Goal: Task Accomplishment & Management: Complete application form

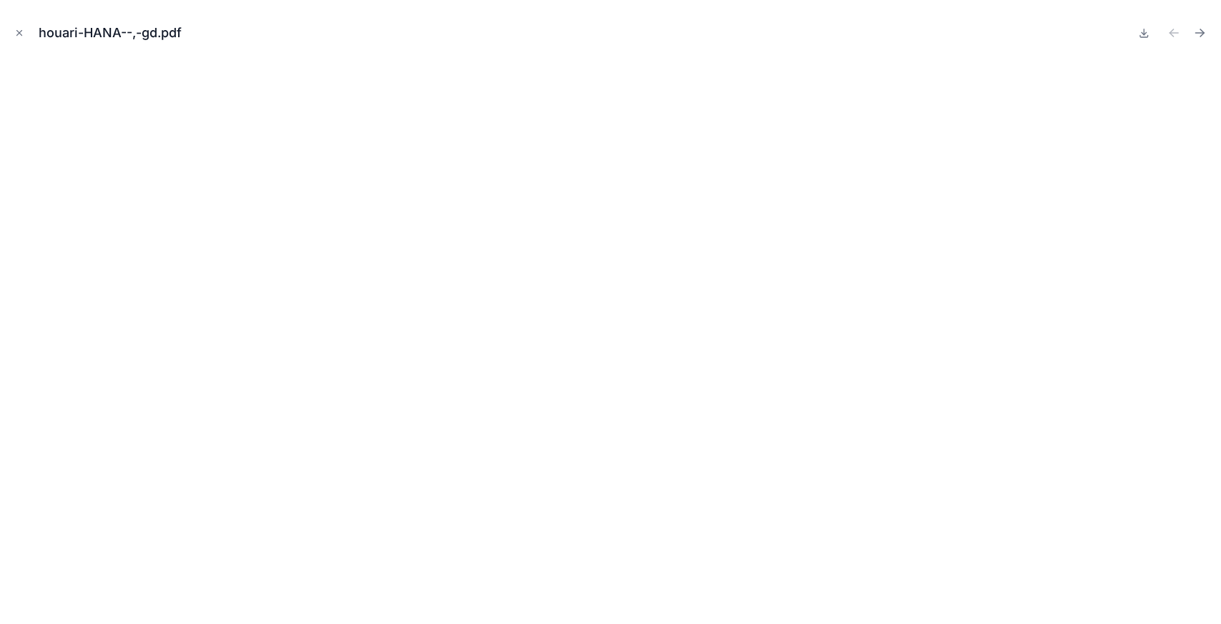
click at [17, 35] on icon "Close modal" at bounding box center [19, 33] width 10 height 10
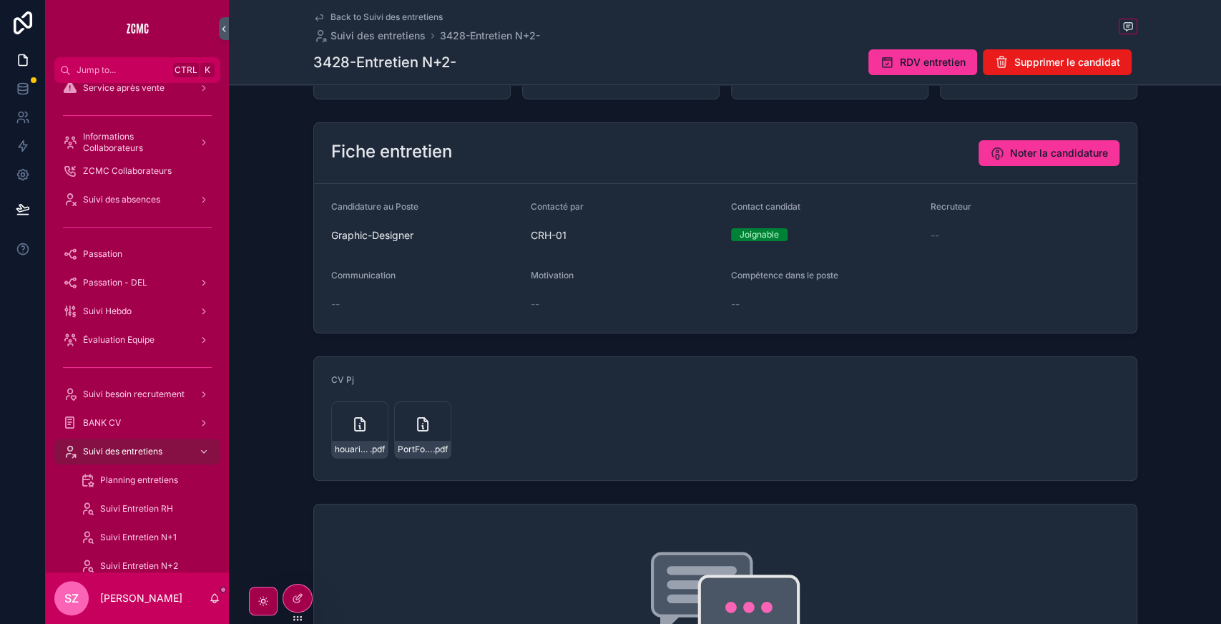
scroll to position [140, 0]
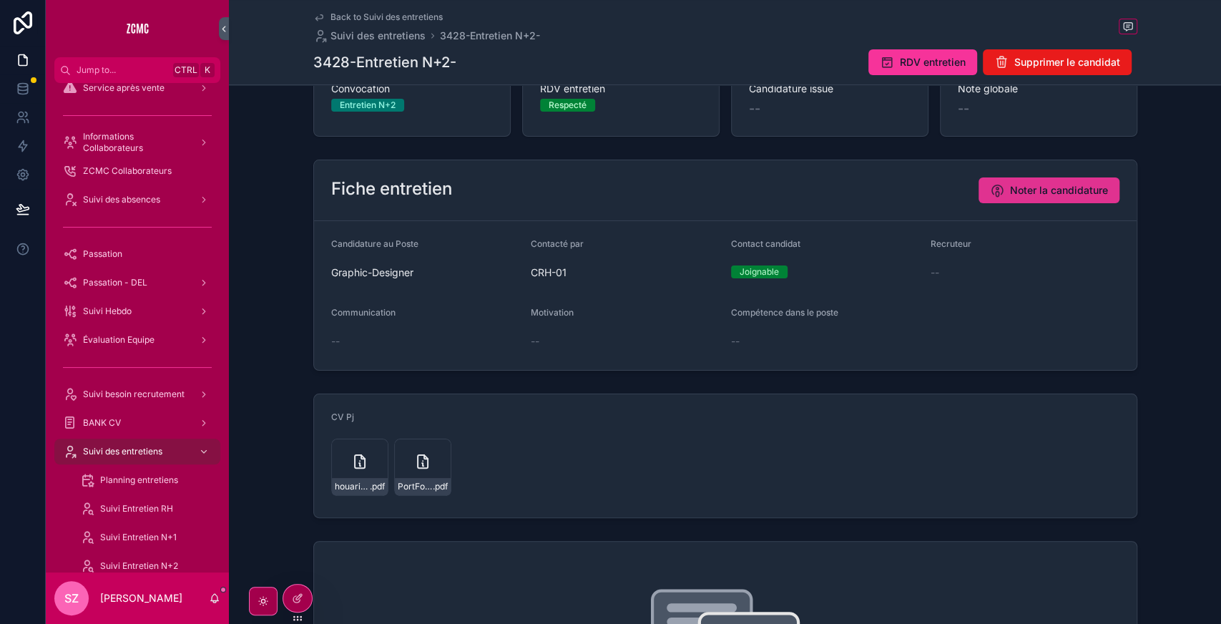
click at [1017, 198] on button "Noter la candidature" at bounding box center [1049, 190] width 141 height 26
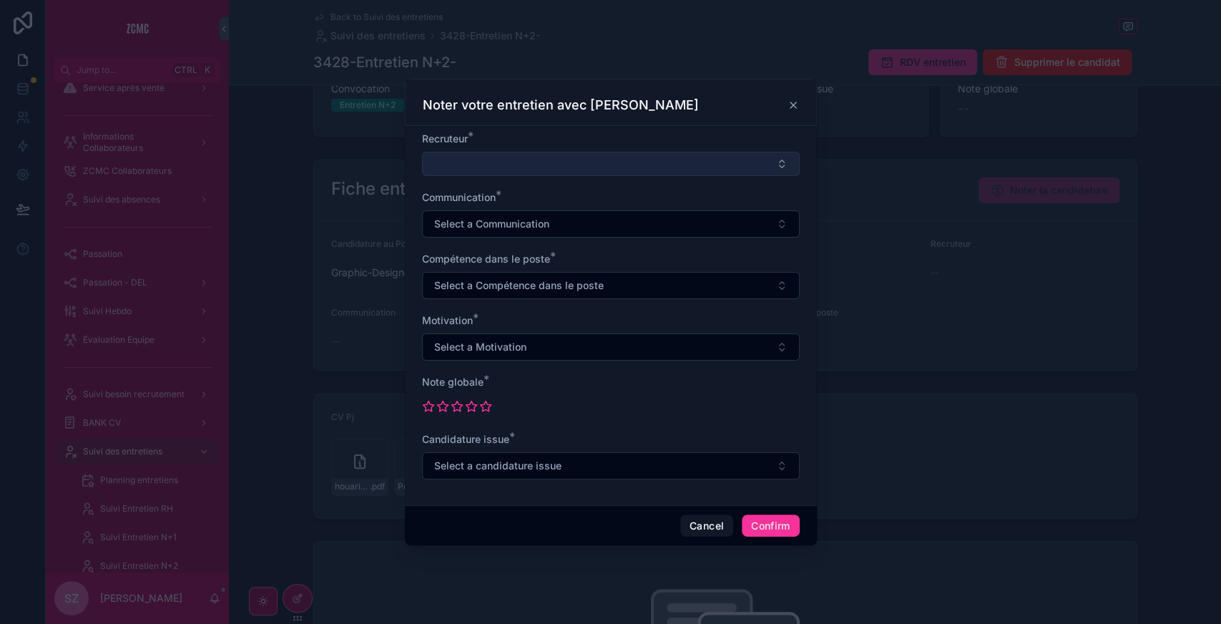
drag, startPoint x: 515, startPoint y: 177, endPoint x: 492, endPoint y: 165, distance: 26.3
click at [492, 165] on form "Recruteur * Communication * Select a Communication Compétence dans le poste * S…" at bounding box center [611, 313] width 378 height 362
click at [492, 165] on button "Select Button" at bounding box center [611, 164] width 378 height 24
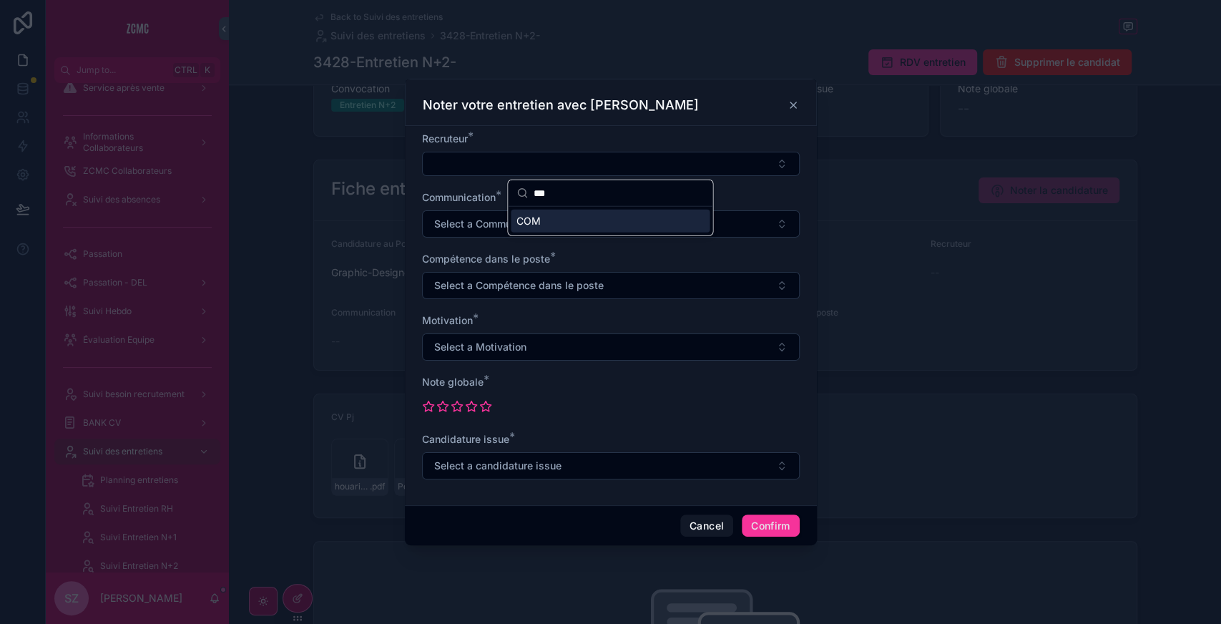
type input "***"
click at [589, 226] on div "COM" at bounding box center [610, 221] width 199 height 23
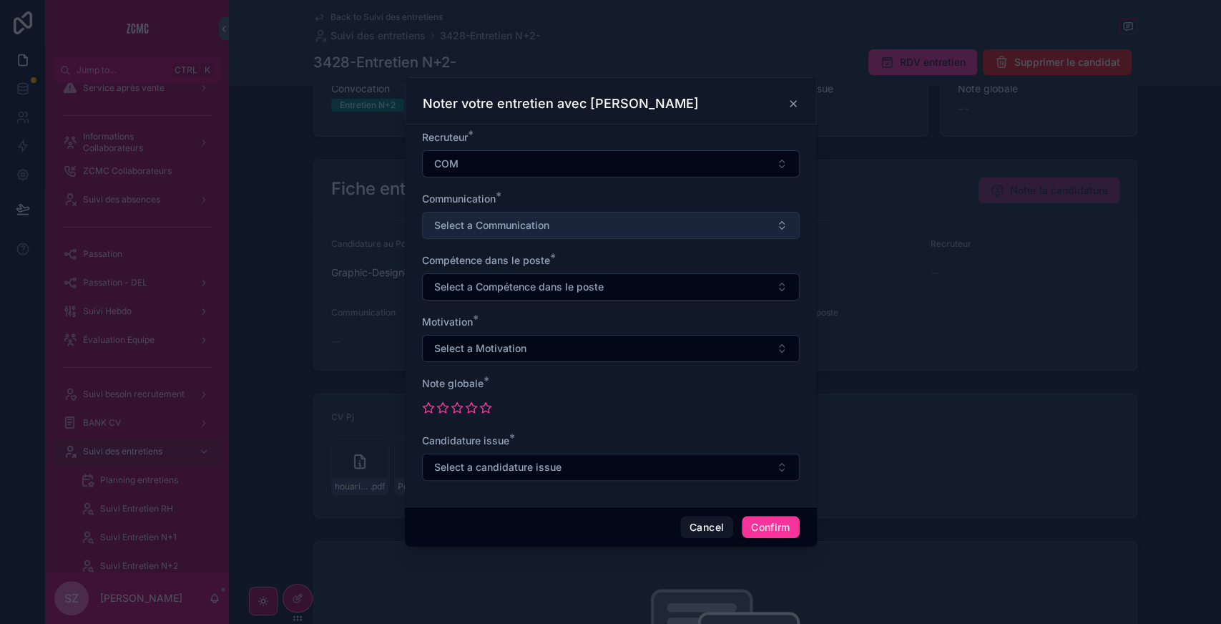
click at [489, 238] on button "Select a Communication" at bounding box center [611, 225] width 378 height 27
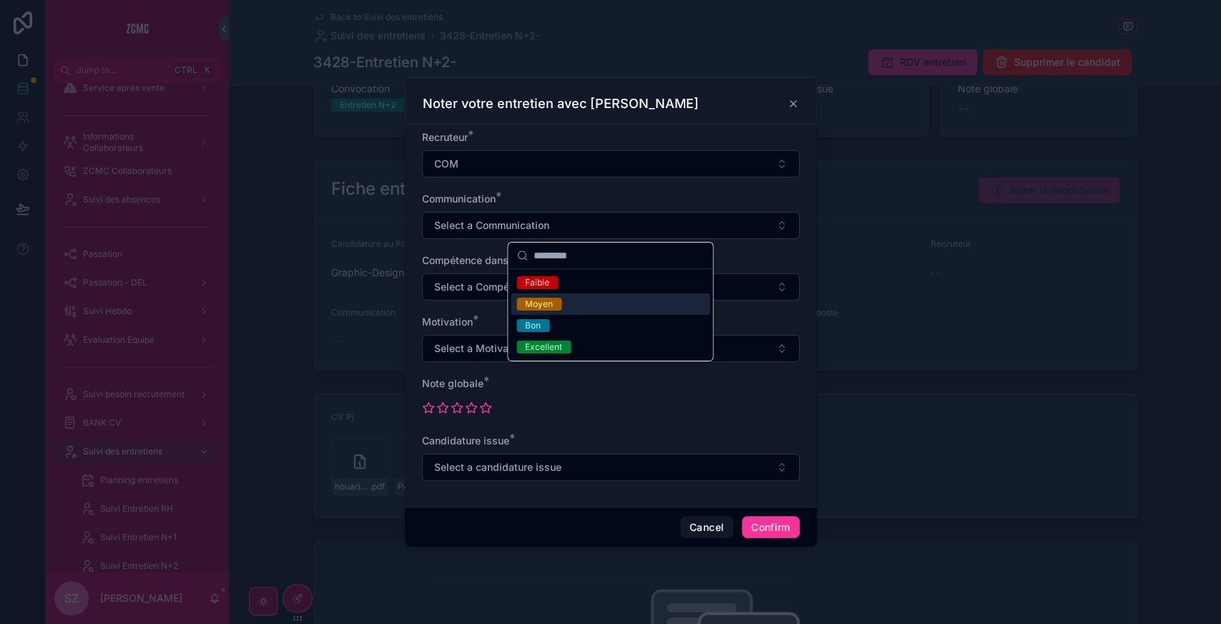
click at [546, 313] on div "Moyen" at bounding box center [610, 303] width 199 height 21
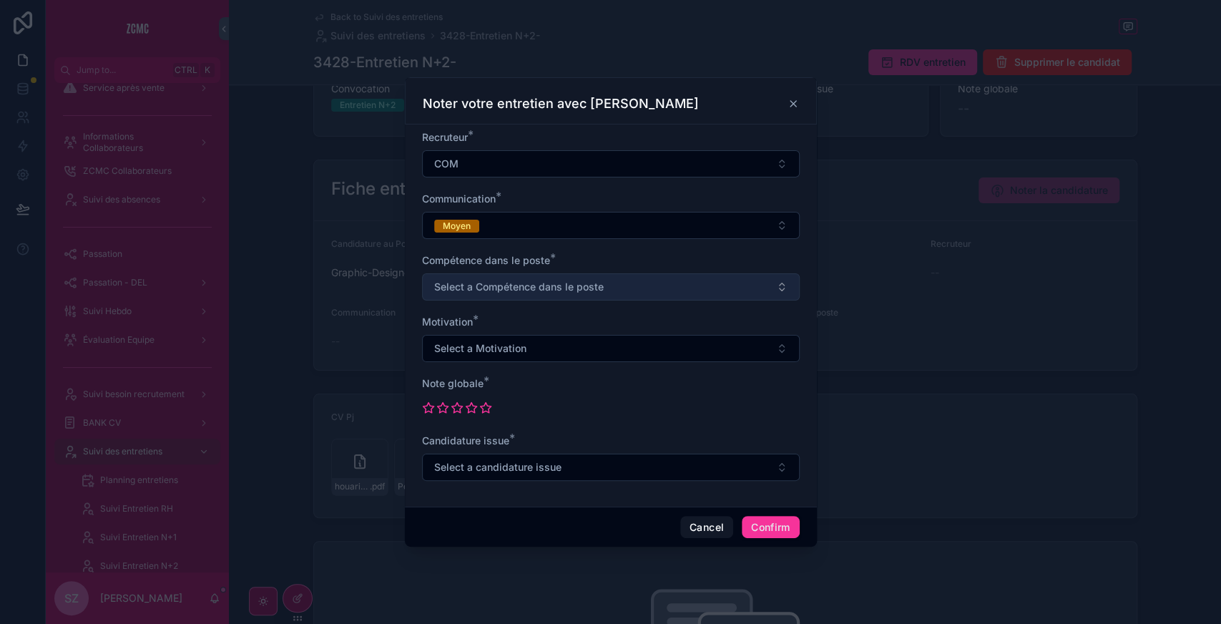
click at [474, 288] on span "Select a Compétence dans le poste" at bounding box center [519, 287] width 170 height 14
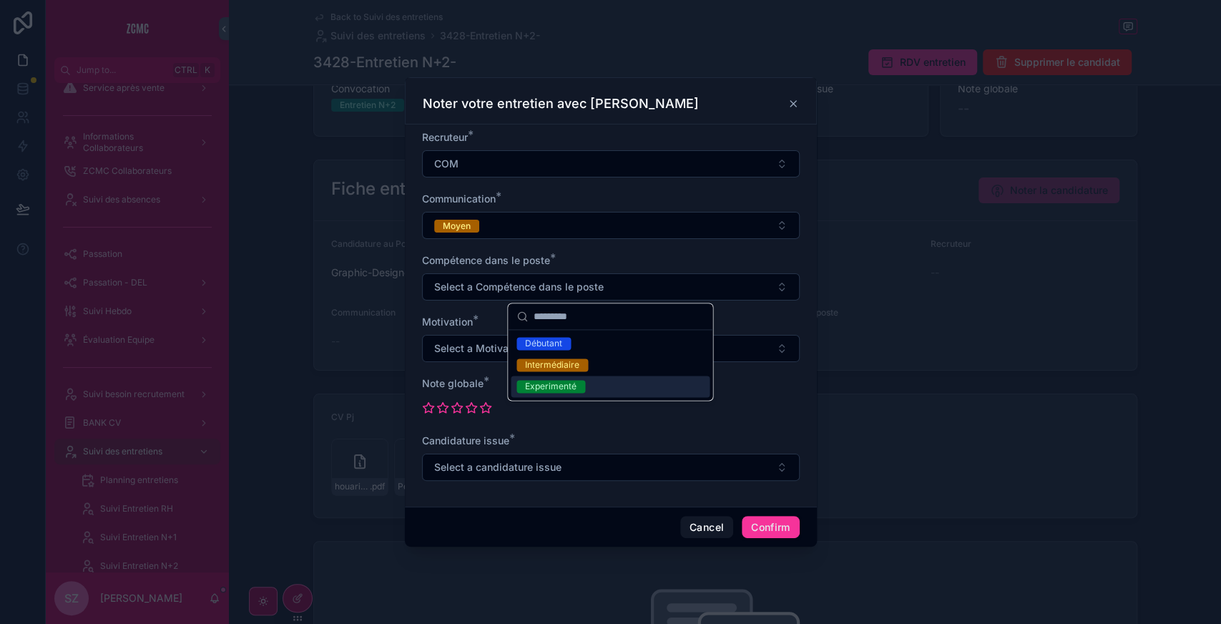
click at [561, 382] on div "Experimenté" at bounding box center [551, 386] width 52 height 13
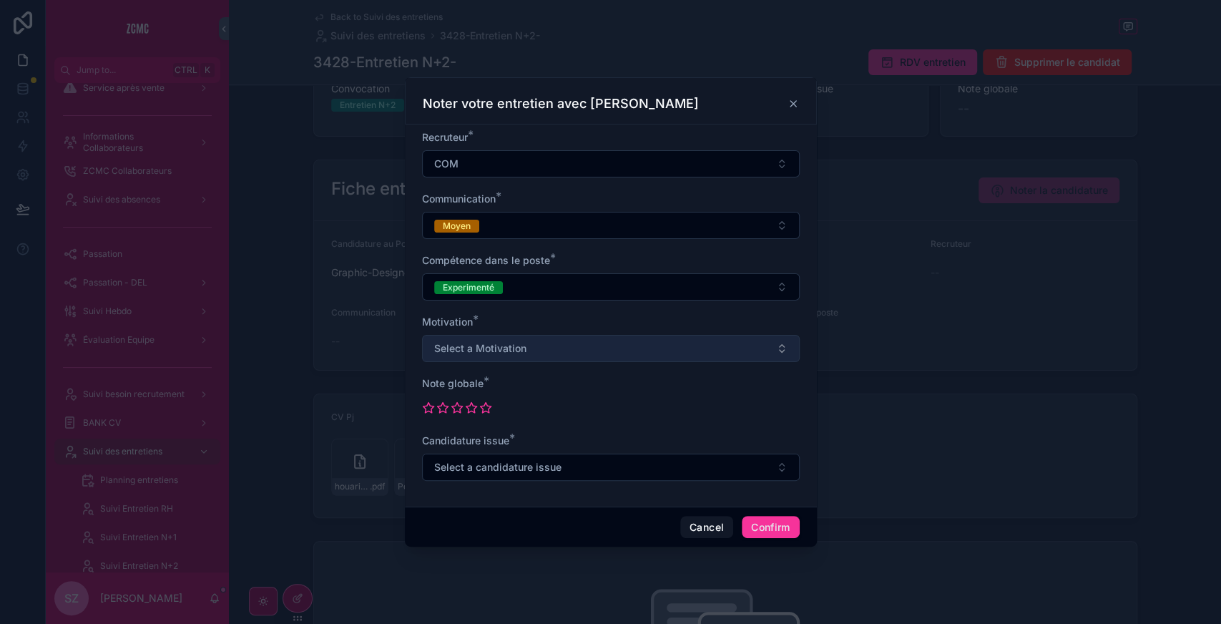
click at [471, 348] on span "Select a Motivation" at bounding box center [480, 348] width 92 height 14
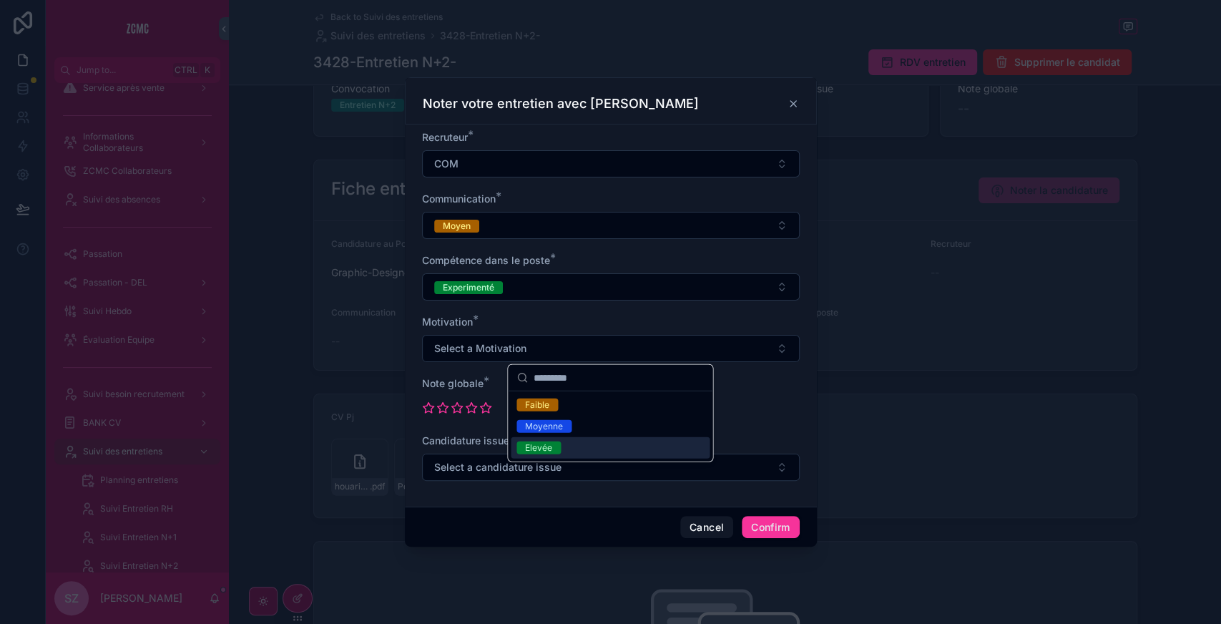
click at [561, 445] on div "Elevée" at bounding box center [610, 447] width 199 height 21
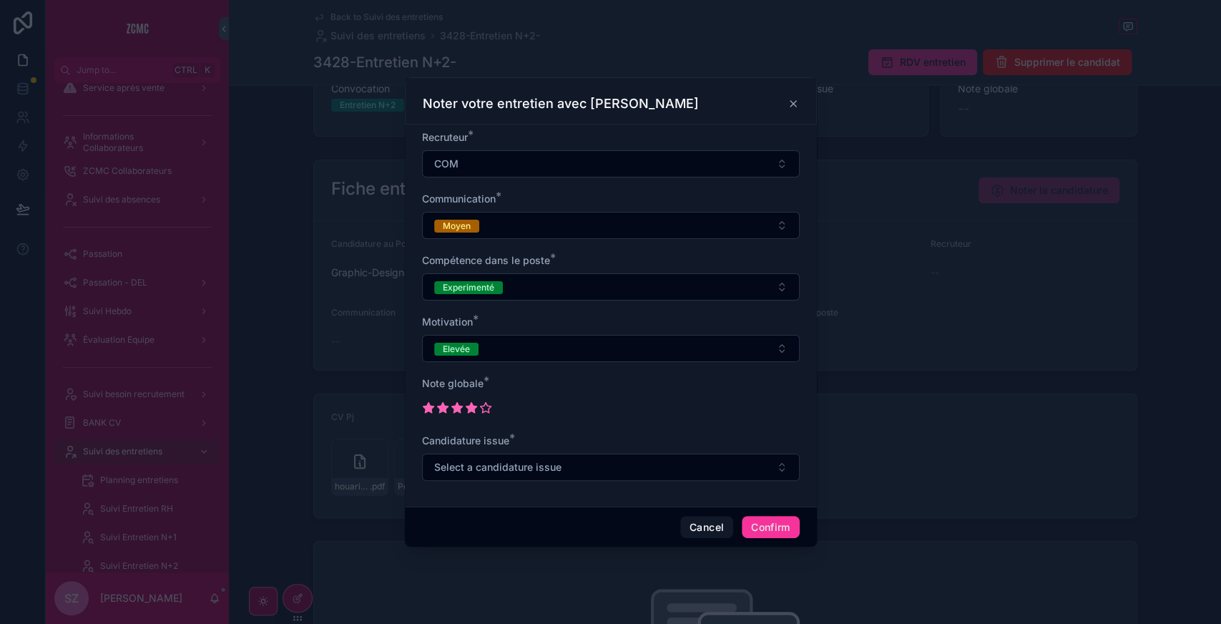
click at [468, 404] on icon at bounding box center [471, 407] width 13 height 13
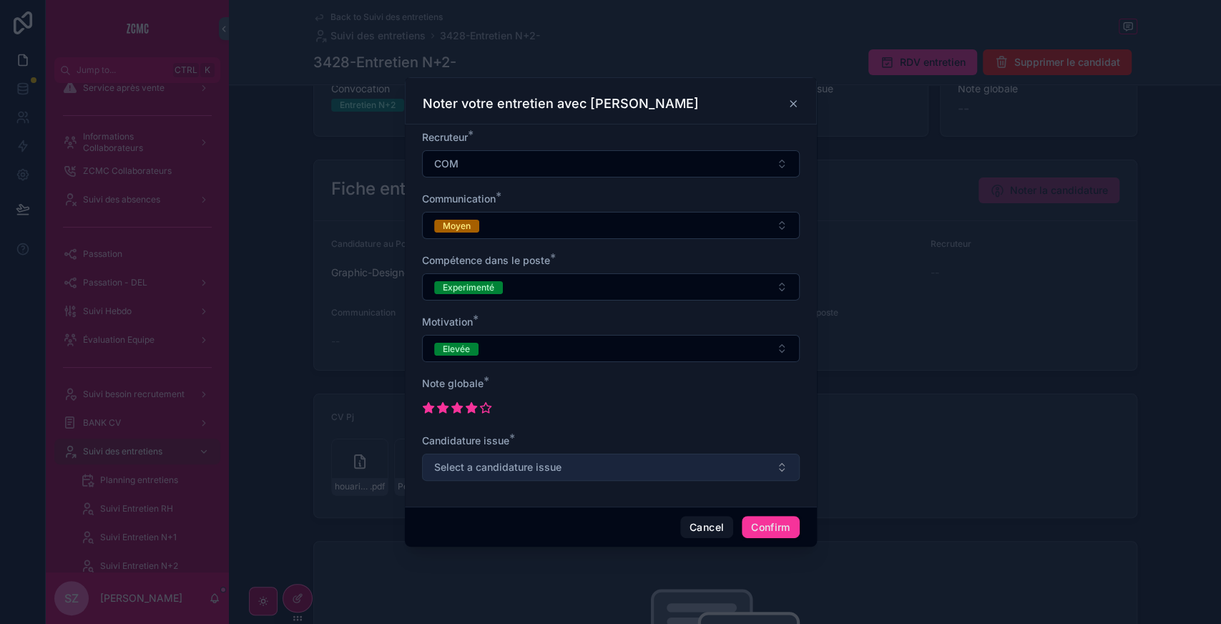
click at [477, 461] on span "Select a candidature issue" at bounding box center [497, 467] width 127 height 14
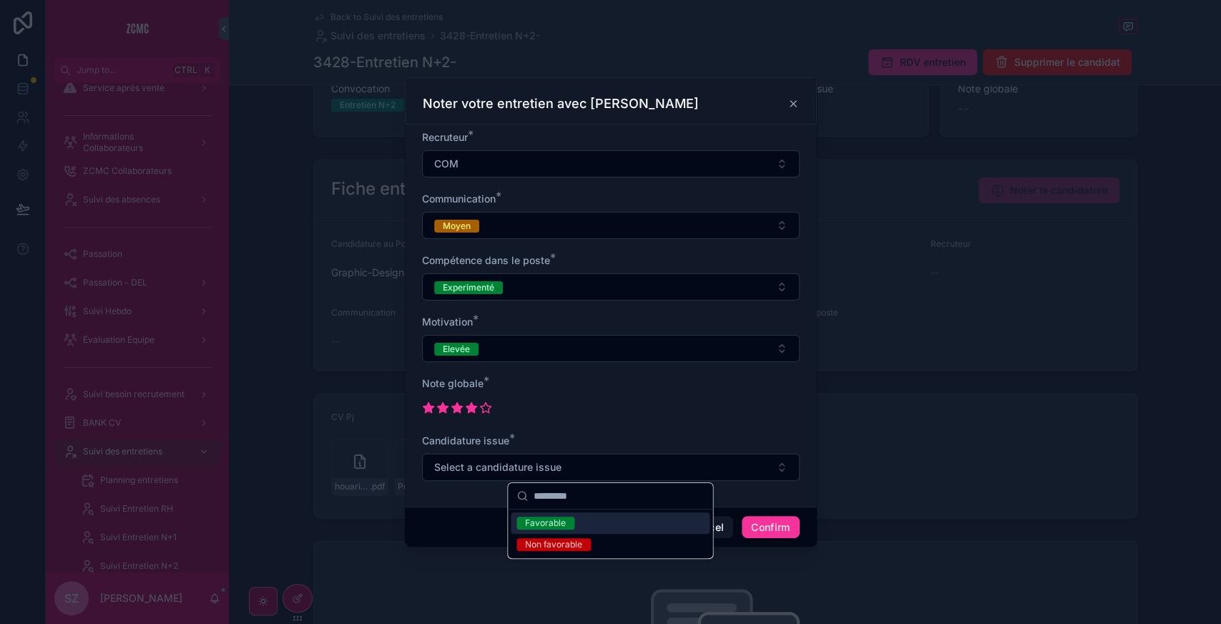
click at [577, 529] on div "Favorable" at bounding box center [610, 522] width 199 height 21
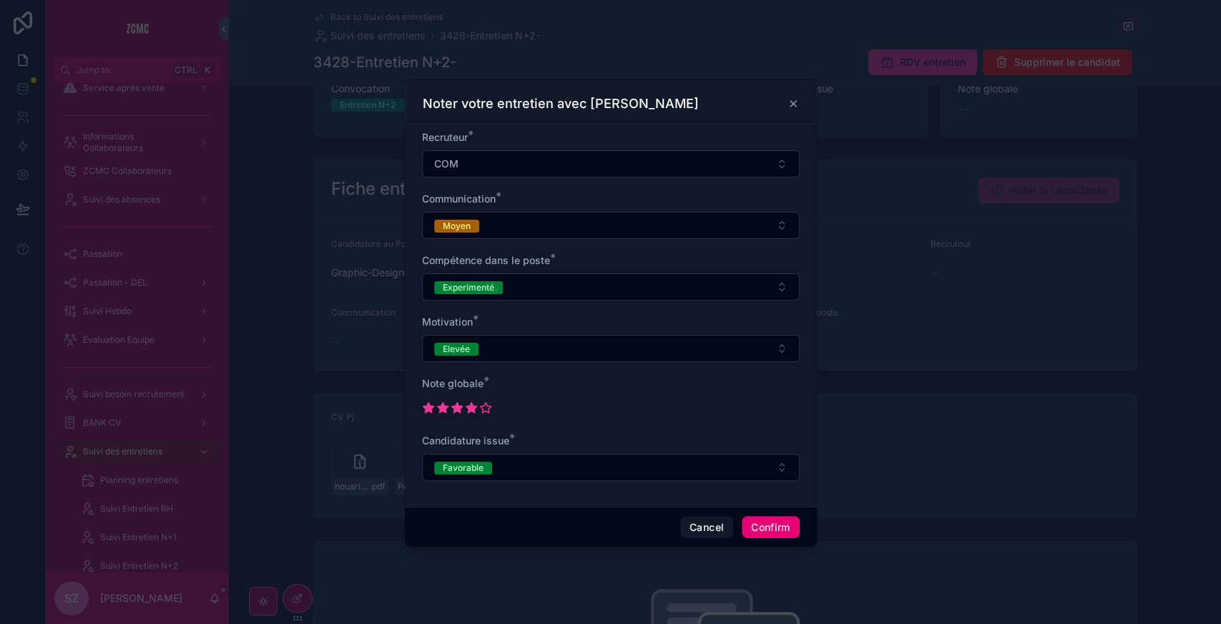
click at [770, 519] on button "Confirm" at bounding box center [770, 527] width 57 height 23
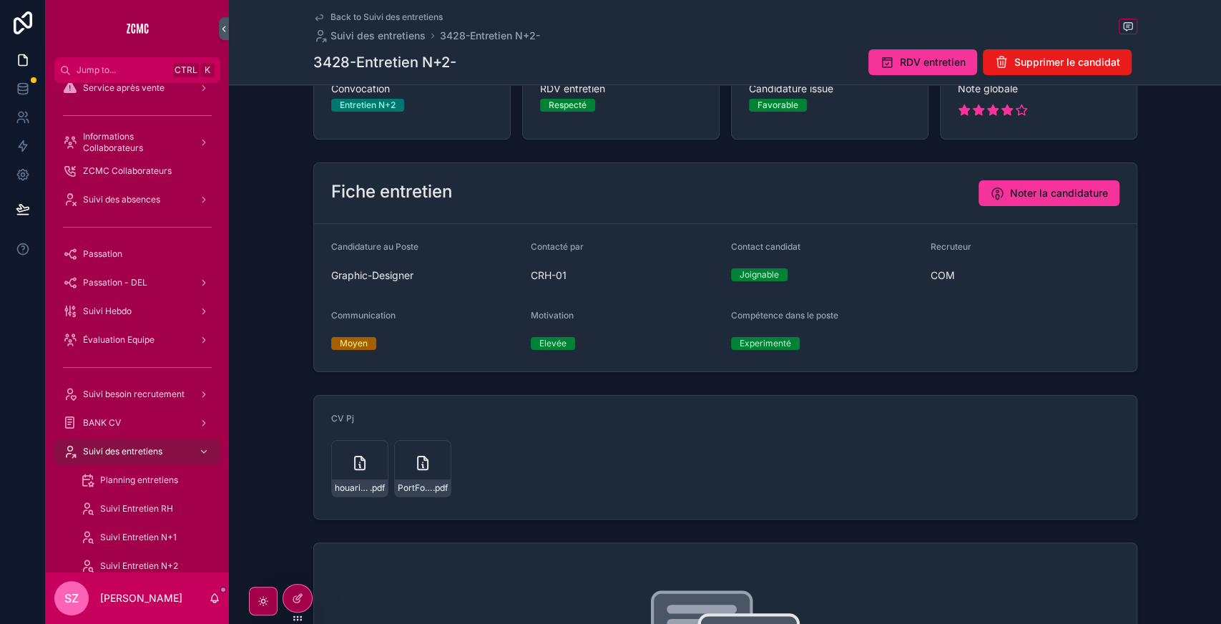
click at [337, 16] on span "Back to Suivi des entretiens" at bounding box center [387, 16] width 112 height 11
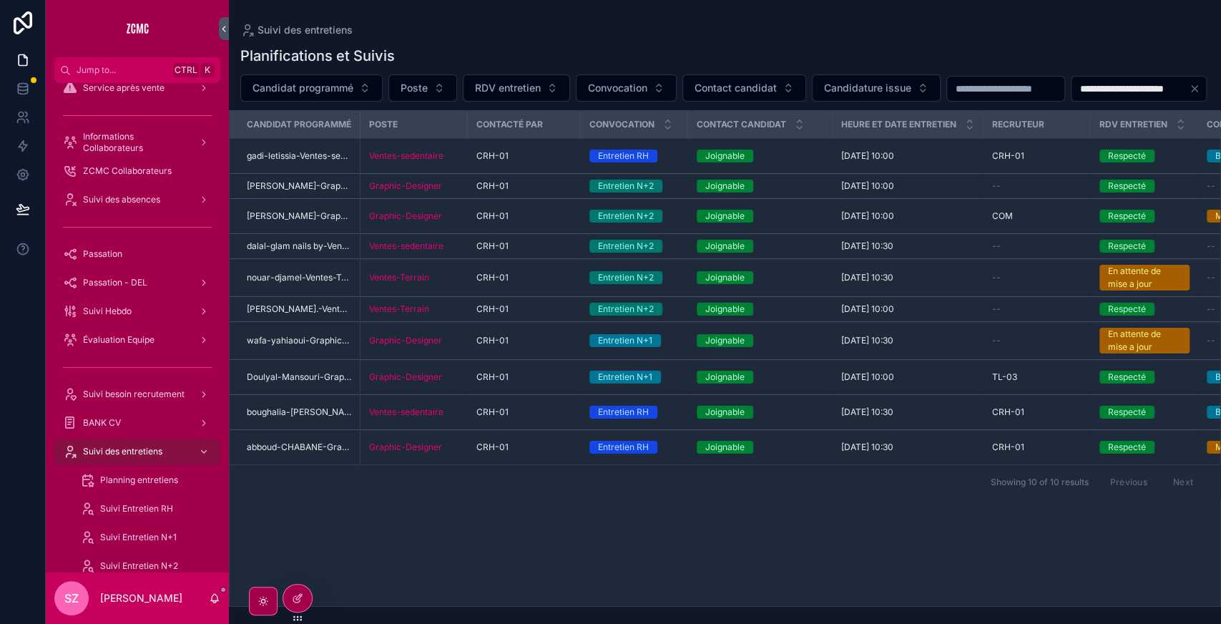
click at [545, 192] on div "CRH-01" at bounding box center [525, 185] width 96 height 11
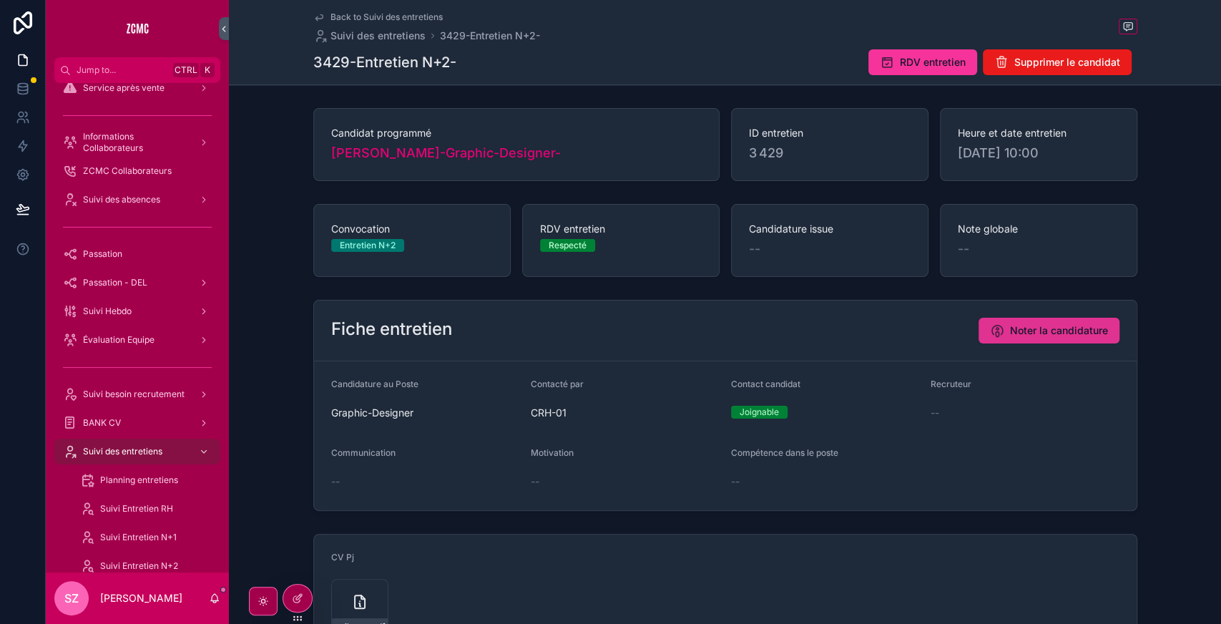
click at [1020, 328] on span "Noter la candidature" at bounding box center [1059, 330] width 98 height 14
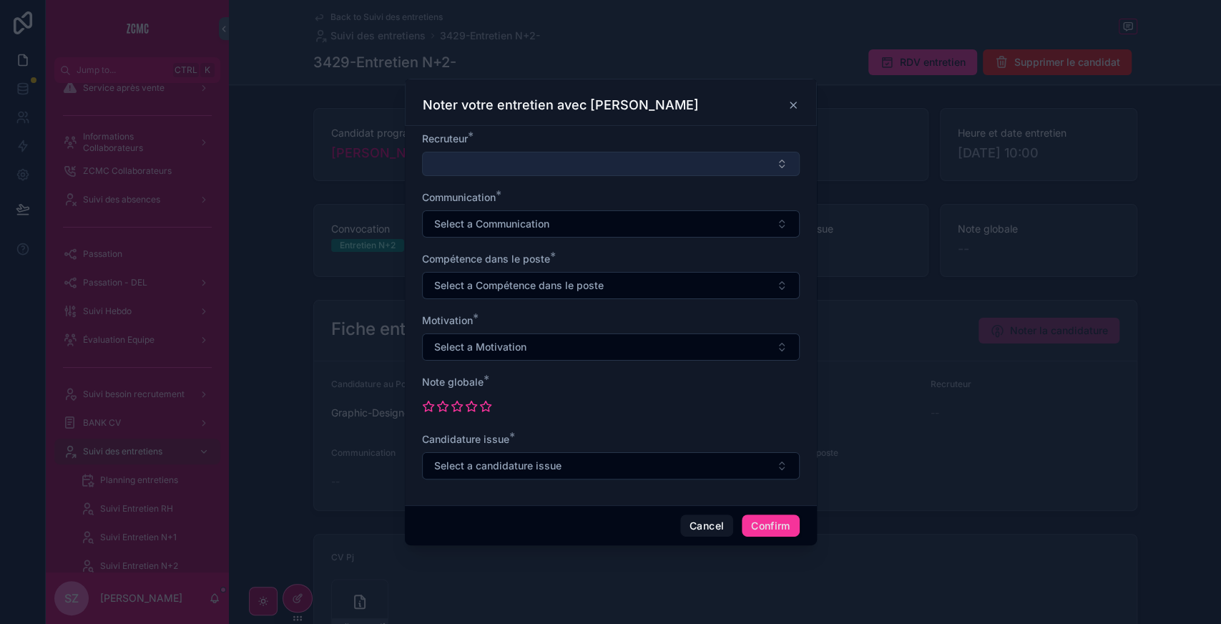
click at [531, 163] on button "Select Button" at bounding box center [611, 164] width 378 height 24
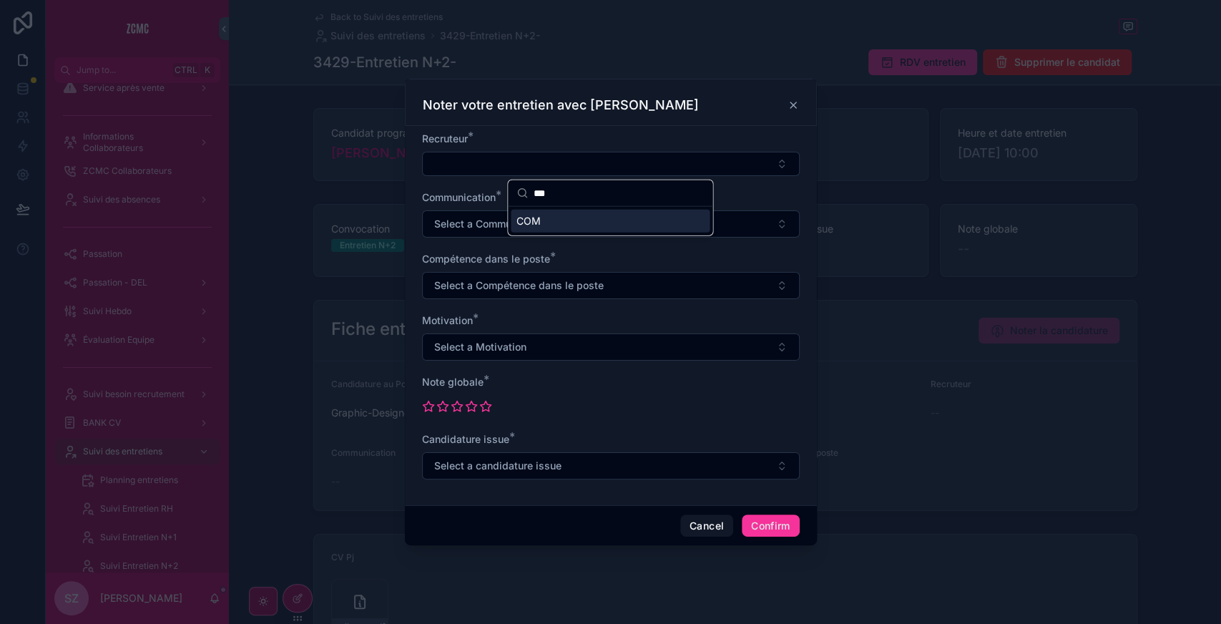
type input "***"
click at [570, 220] on div "COM" at bounding box center [610, 221] width 199 height 23
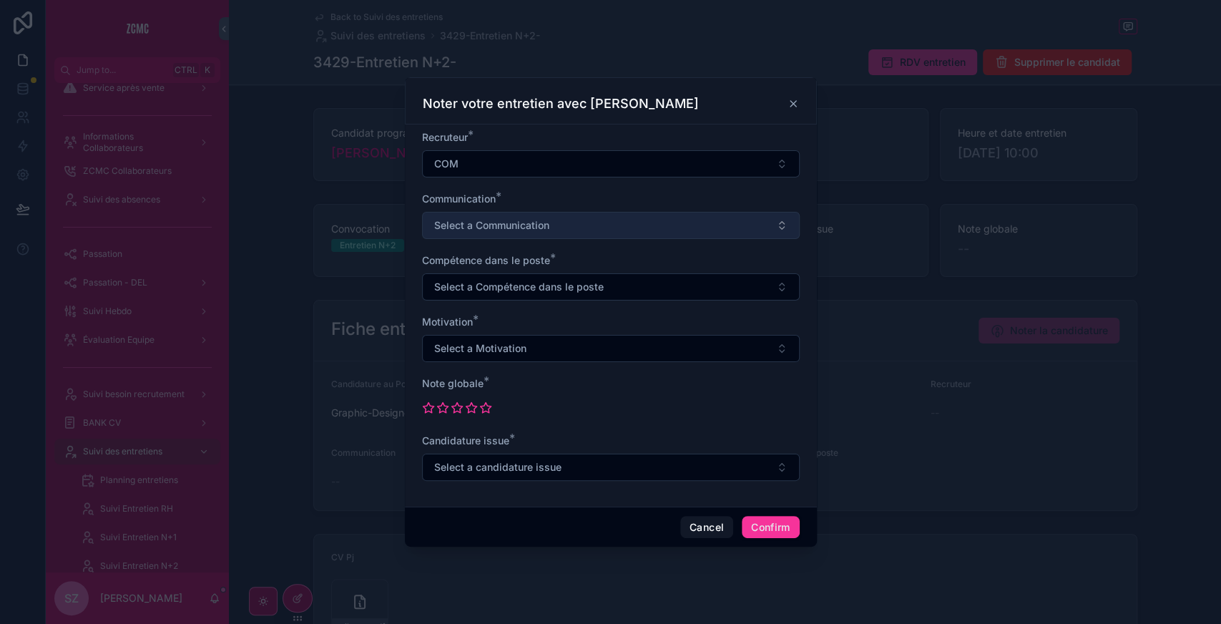
click at [471, 219] on span "Select a Communication" at bounding box center [491, 225] width 115 height 14
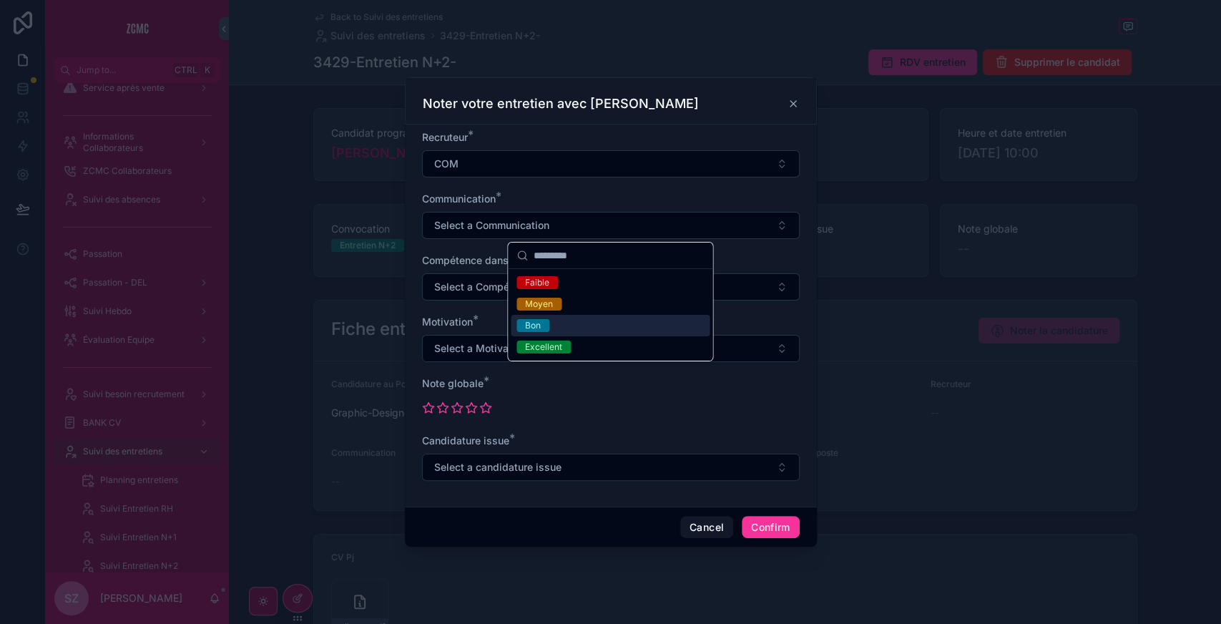
click at [552, 328] on div "Bon" at bounding box center [610, 325] width 199 height 21
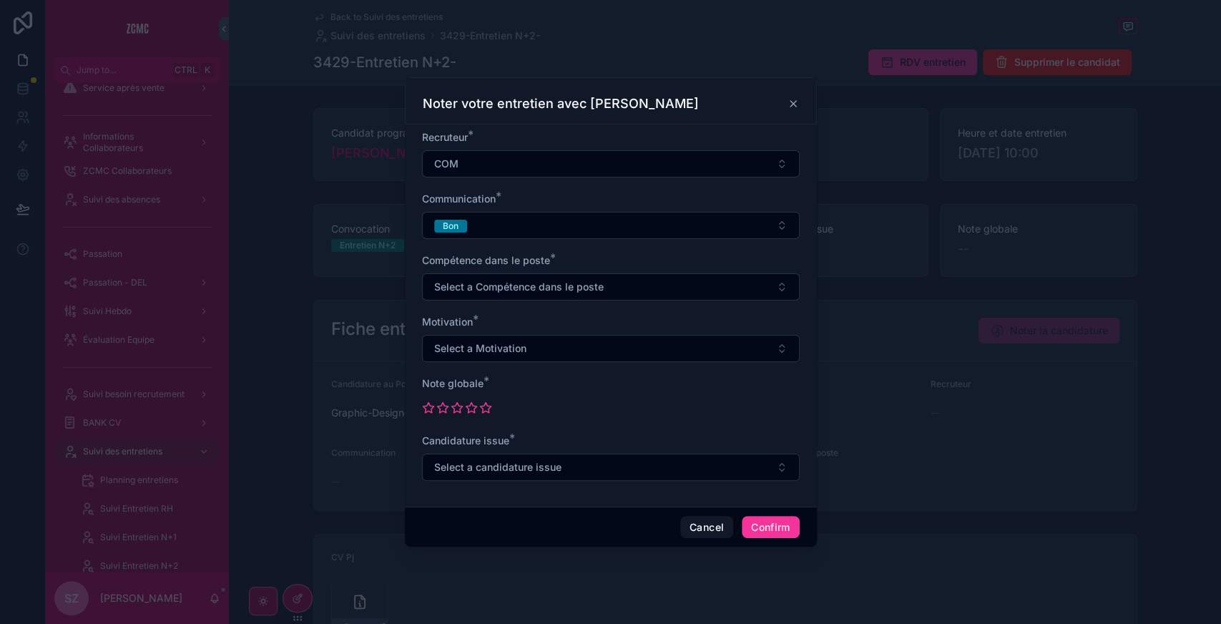
click at [790, 111] on div "Noter votre entretien avec [PERSON_NAME]" at bounding box center [611, 103] width 376 height 17
click at [794, 104] on icon at bounding box center [794, 104] width 6 height 6
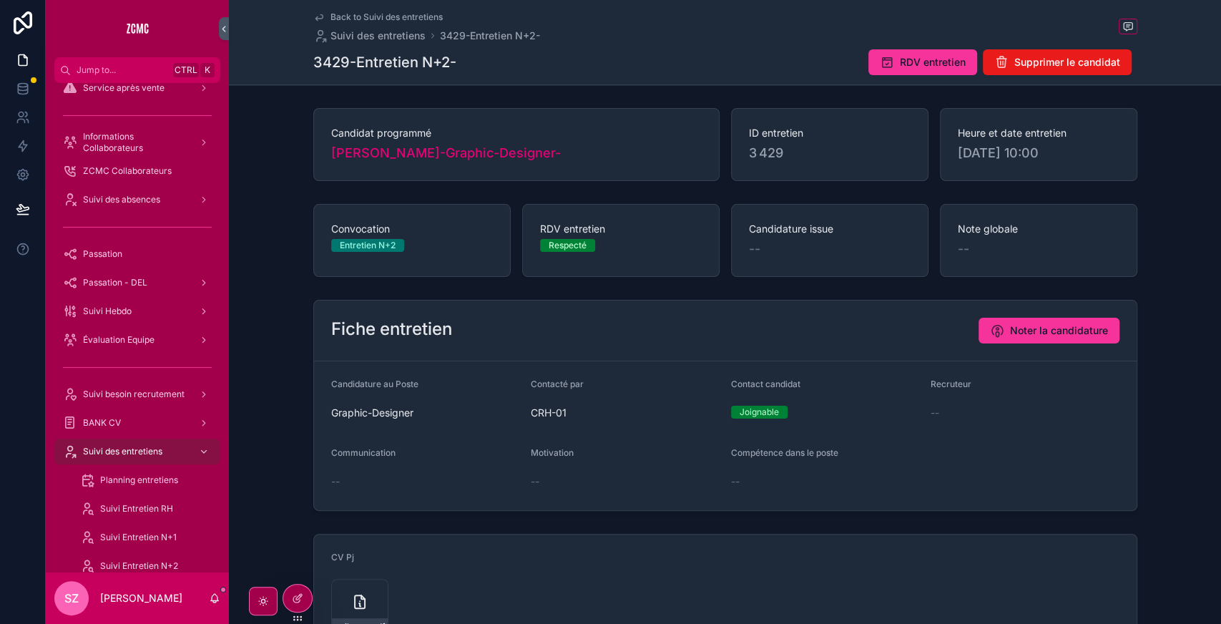
click at [338, 19] on span "Back to Suivi des entretiens" at bounding box center [387, 16] width 112 height 11
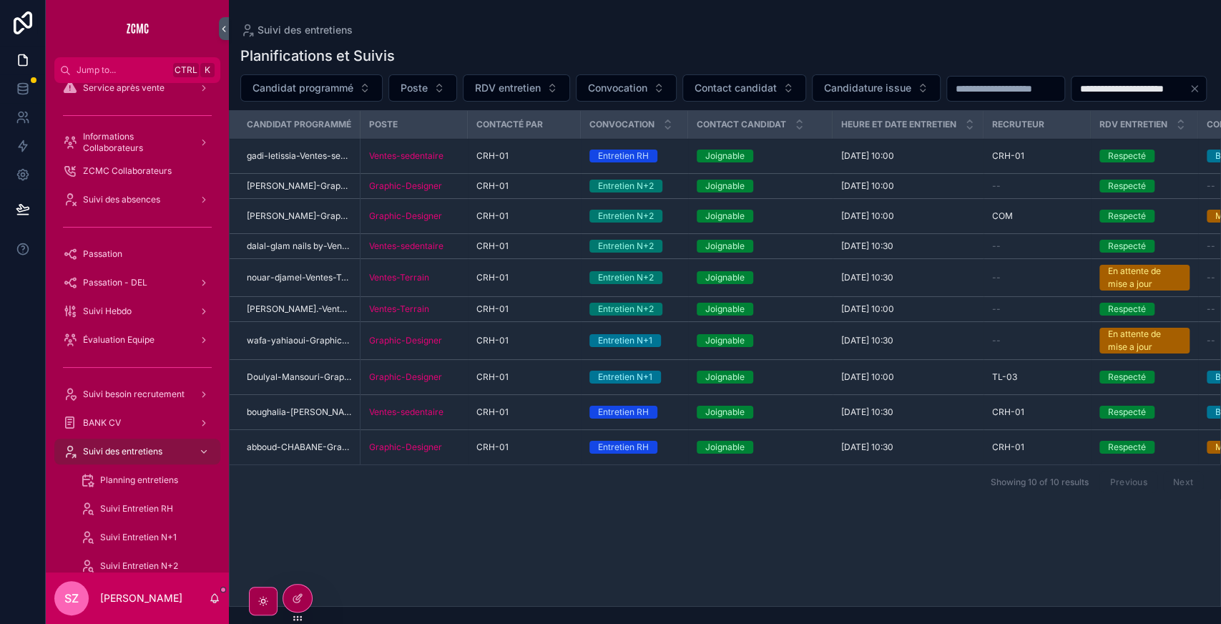
click at [459, 322] on td "Ventes-Terrain" at bounding box center [414, 309] width 107 height 25
click at [453, 315] on div "Ventes-Terrain" at bounding box center [414, 308] width 90 height 11
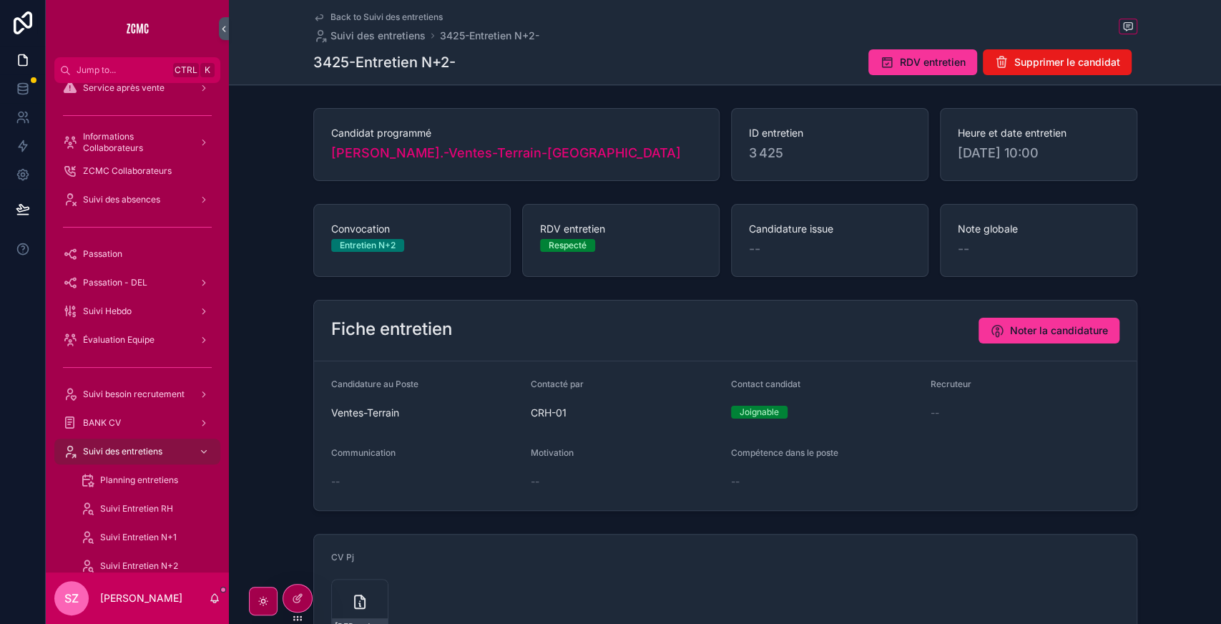
scroll to position [232, 0]
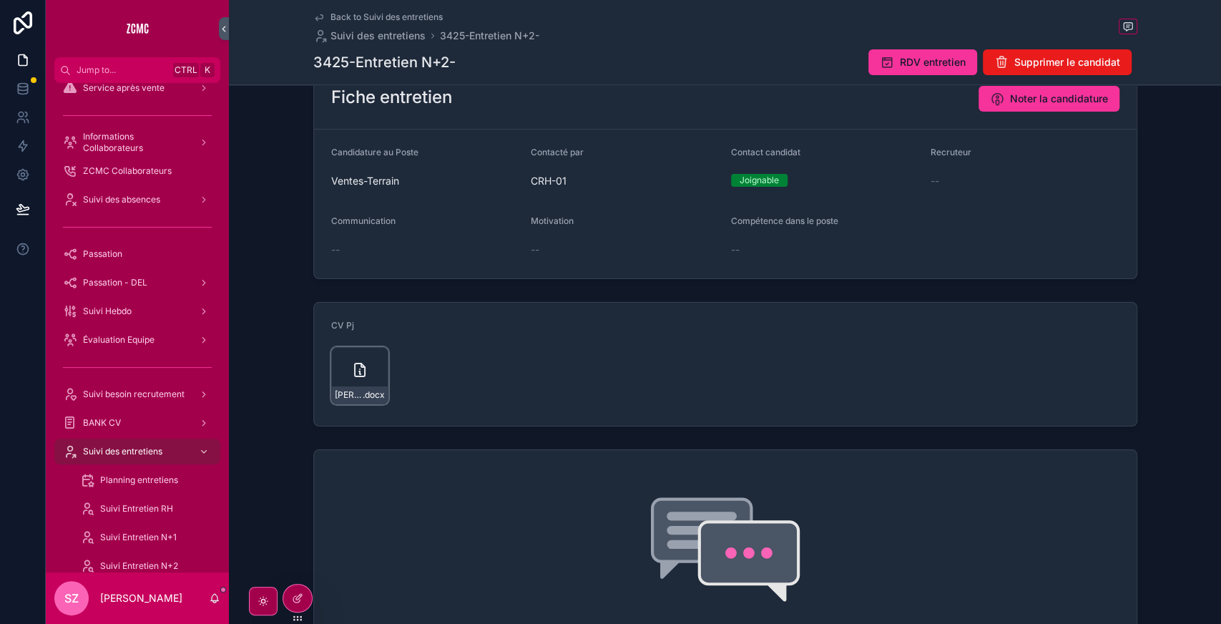
click at [333, 354] on div "[PERSON_NAME],-com .docx" at bounding box center [359, 375] width 57 height 57
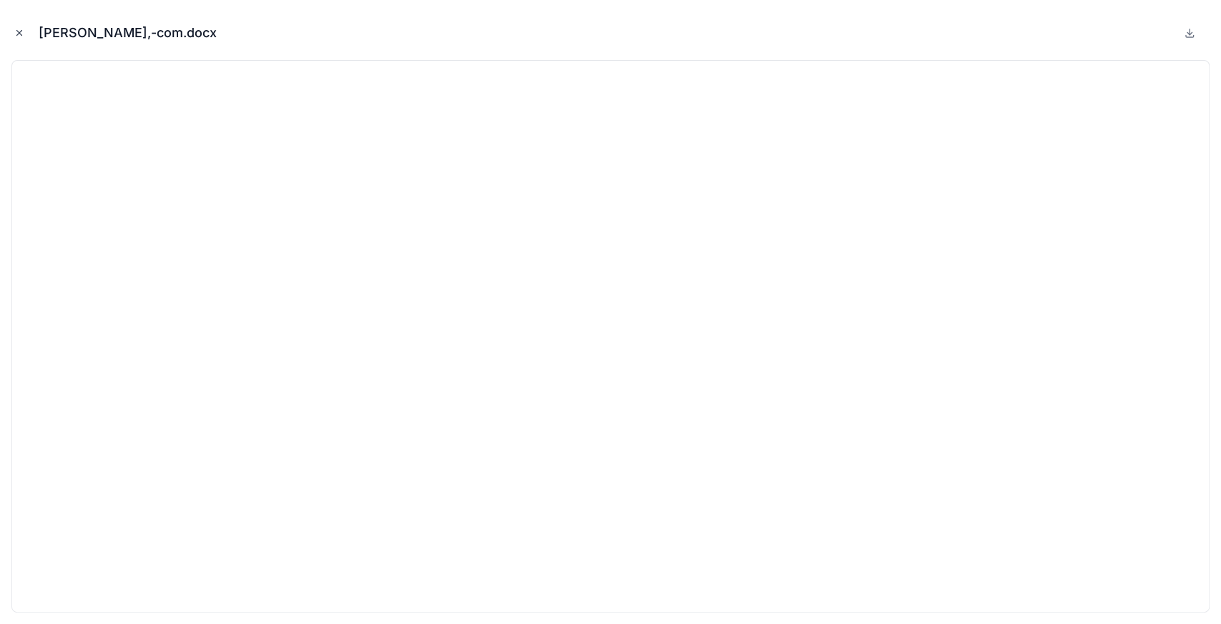
click at [20, 37] on icon "Close modal" at bounding box center [19, 33] width 10 height 10
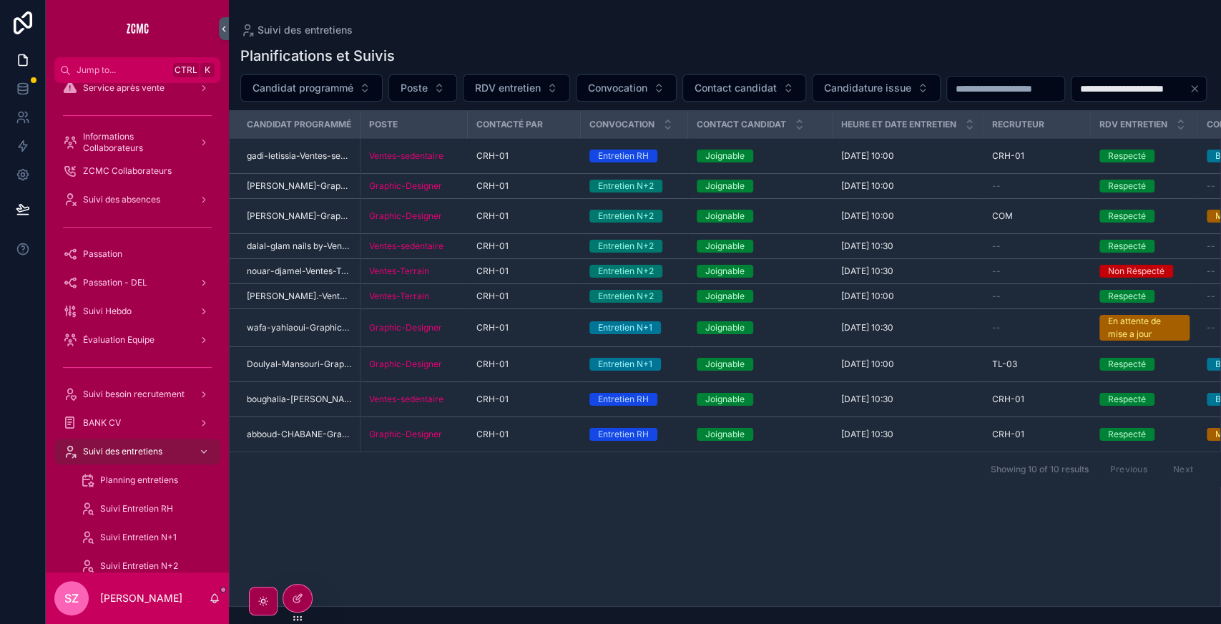
click at [303, 252] on span "dalal-glam nails by-Ventes-sedentaire-[GEOGRAPHIC_DATA]" at bounding box center [299, 245] width 104 height 11
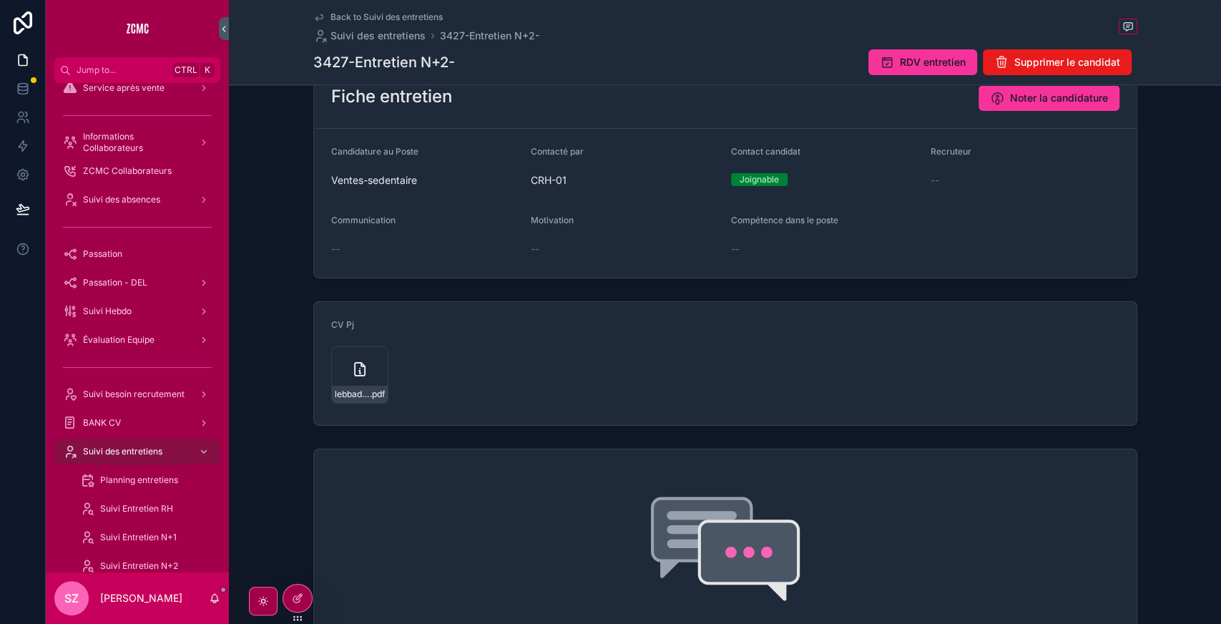
scroll to position [242, 0]
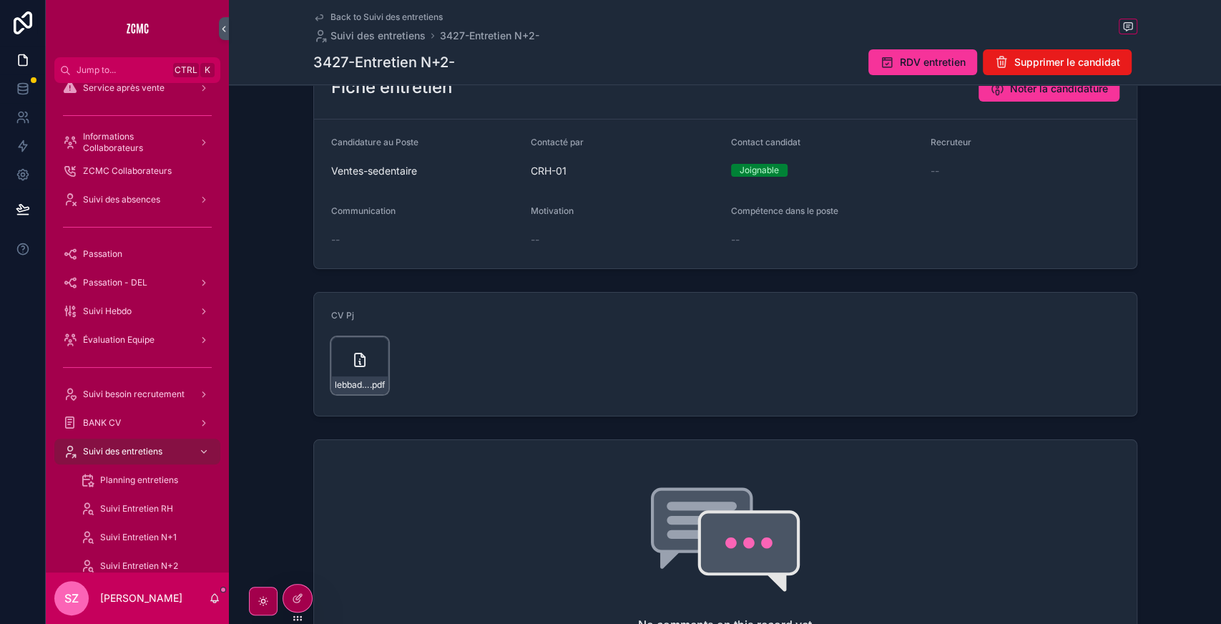
click at [337, 358] on div "lebbad-dalal,-com- .pdf" at bounding box center [359, 365] width 57 height 57
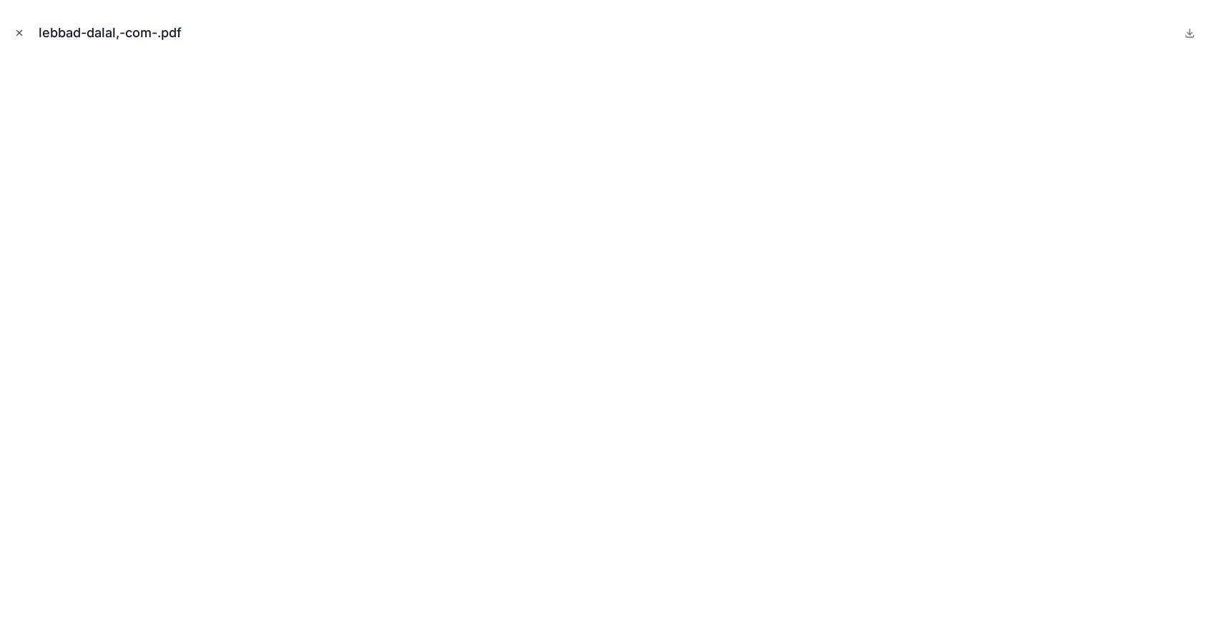
click at [19, 26] on button "Close modal" at bounding box center [19, 33] width 16 height 16
